Goal: Task Accomplishment & Management: Complete application form

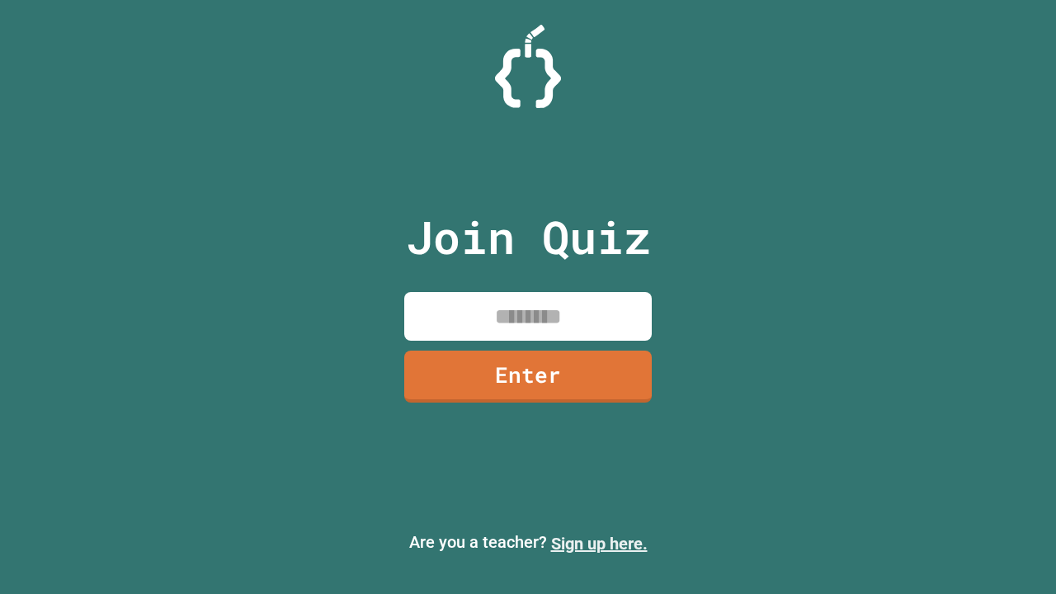
click at [599, 544] on link "Sign up here." at bounding box center [599, 544] width 96 height 20
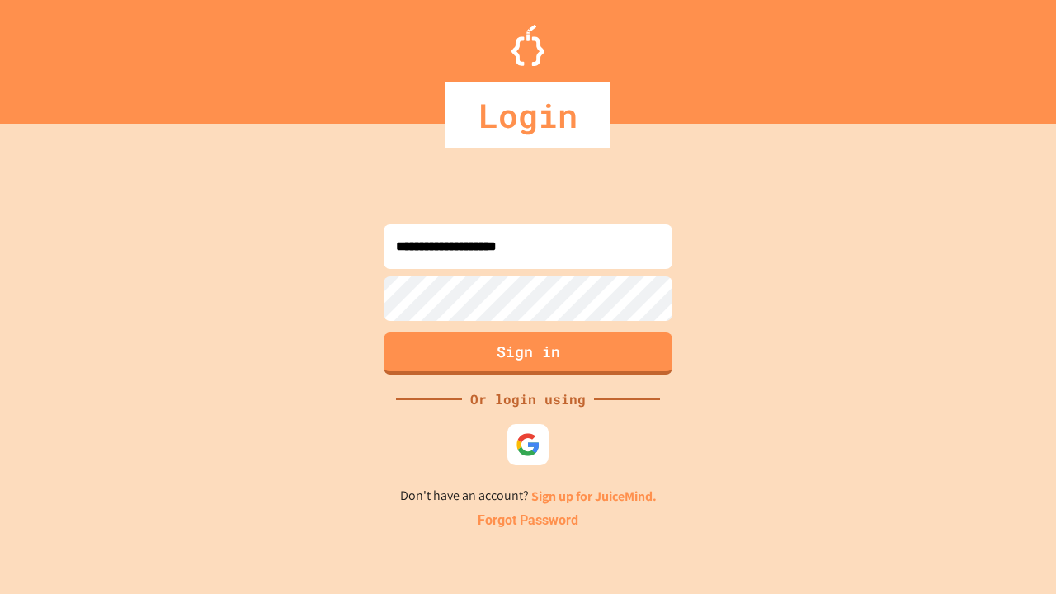
type input "**********"
